Goal: Task Accomplishment & Management: Complete application form

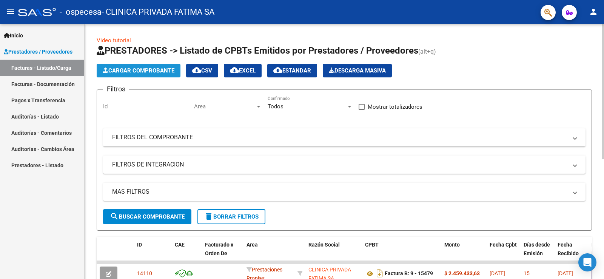
click at [154, 68] on span "Cargar Comprobante" at bounding box center [139, 70] width 72 height 7
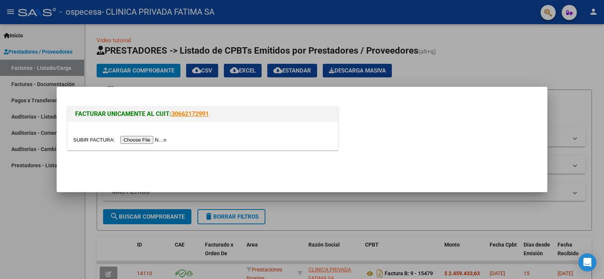
click at [165, 142] on input "file" at bounding box center [121, 140] width 96 height 8
click at [163, 139] on input "file" at bounding box center [121, 140] width 96 height 8
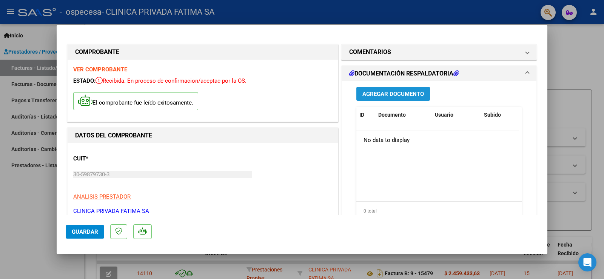
click at [387, 95] on span "Agregar Documento" at bounding box center [394, 94] width 62 height 7
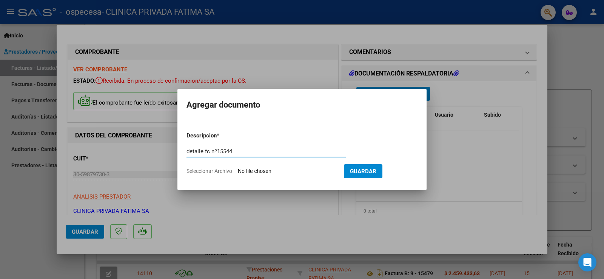
type input "detalle fc nº15544"
click at [296, 166] on form "Descripcion * detalle fc nº15544 Escriba aquí una descripcion Seleccionar Archi…" at bounding box center [302, 153] width 231 height 55
click at [295, 168] on input "Seleccionar Archivo" at bounding box center [288, 171] width 100 height 7
type input "C:\fakepath\detalle fc nº15544.pdf"
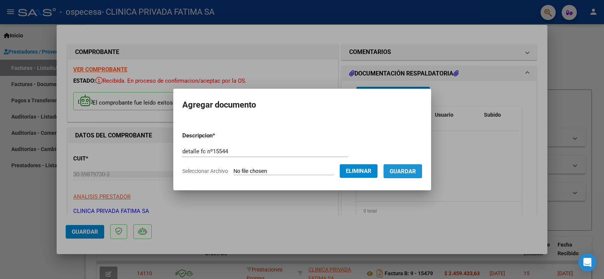
click at [409, 171] on span "Guardar" at bounding box center [403, 171] width 26 height 7
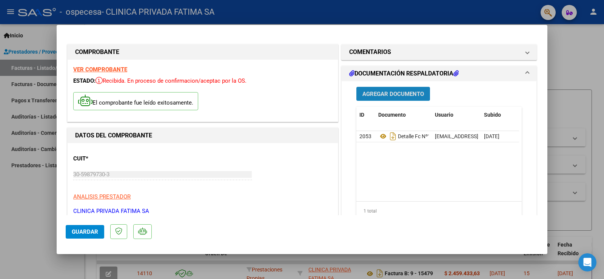
click at [383, 96] on span "Agregar Documento" at bounding box center [394, 94] width 62 height 7
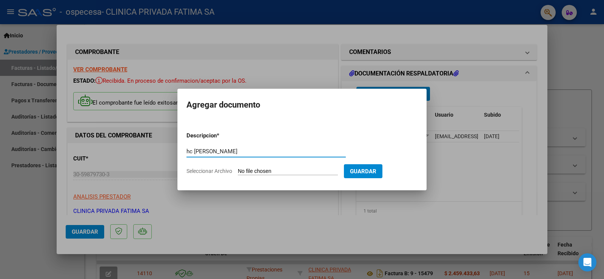
type input "hc [PERSON_NAME]"
click at [267, 169] on input "Seleccionar Archivo" at bounding box center [288, 171] width 100 height 7
type input "C:\fakepath\187909 [PERSON_NAME] 44095357 ceramica001.pdf"
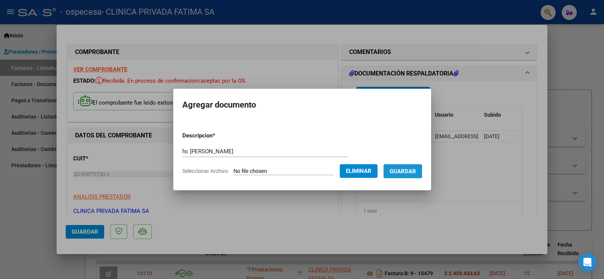
click at [407, 171] on span "Guardar" at bounding box center [403, 171] width 26 height 7
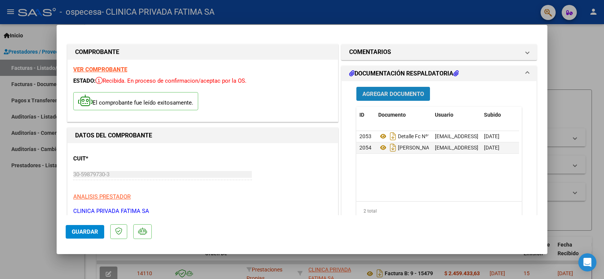
click at [391, 97] on span "Agregar Documento" at bounding box center [394, 94] width 62 height 7
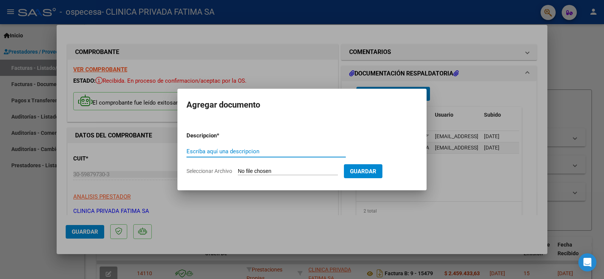
click at [218, 155] on div "Escriba aquí una descripcion" at bounding box center [266, 151] width 159 height 11
type input "hc [PERSON_NAME]"
click at [259, 171] on input "Seleccionar Archivo" at bounding box center [288, 171] width 100 height 7
type input "C:\fakepath\188137 [PERSON_NAME] 44095357 ceramica001.pdf"
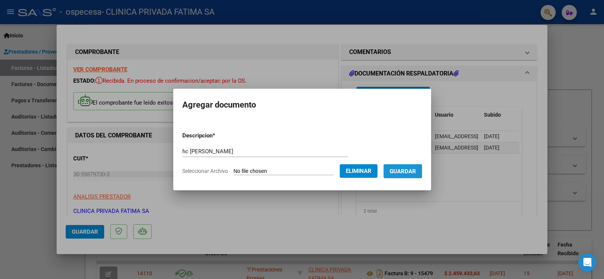
click at [410, 167] on button "Guardar" at bounding box center [403, 171] width 39 height 14
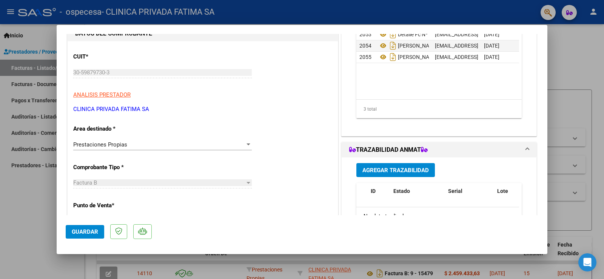
scroll to position [7, 0]
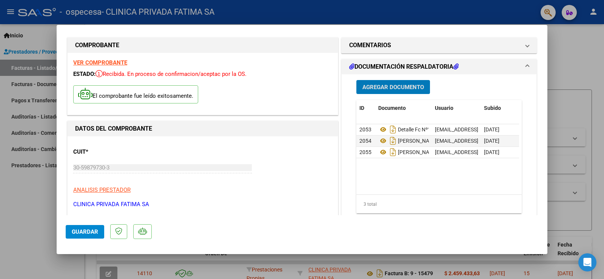
click at [80, 232] on span "Guardar" at bounding box center [85, 231] width 26 height 7
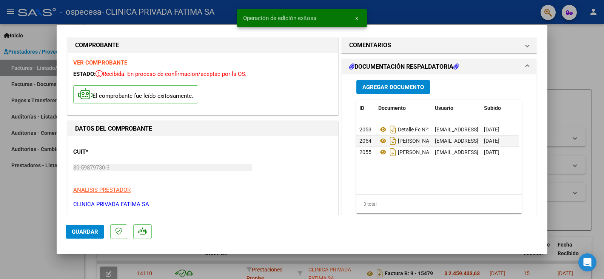
scroll to position [0, 0]
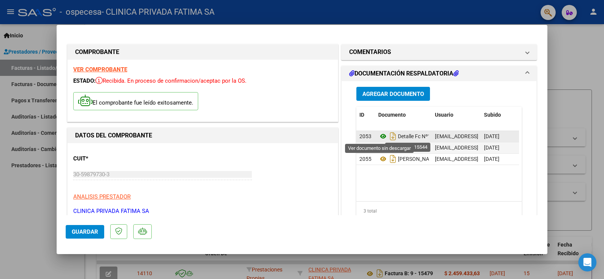
click at [381, 136] on icon at bounding box center [383, 136] width 10 height 9
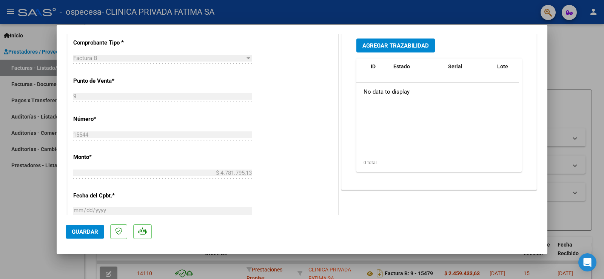
scroll to position [422, 0]
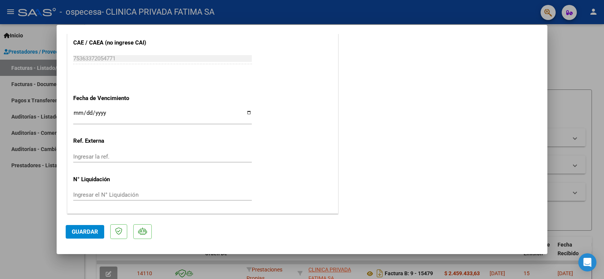
click at [568, 58] on div at bounding box center [302, 139] width 604 height 279
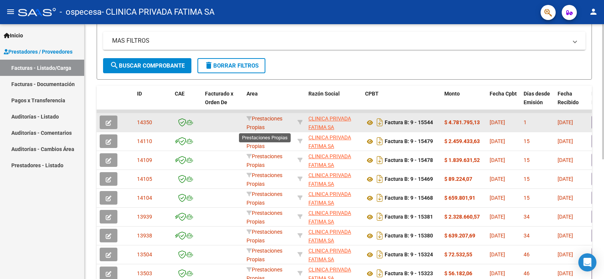
scroll to position [2, 0]
